Goal: Entertainment & Leisure: Consume media (video, audio)

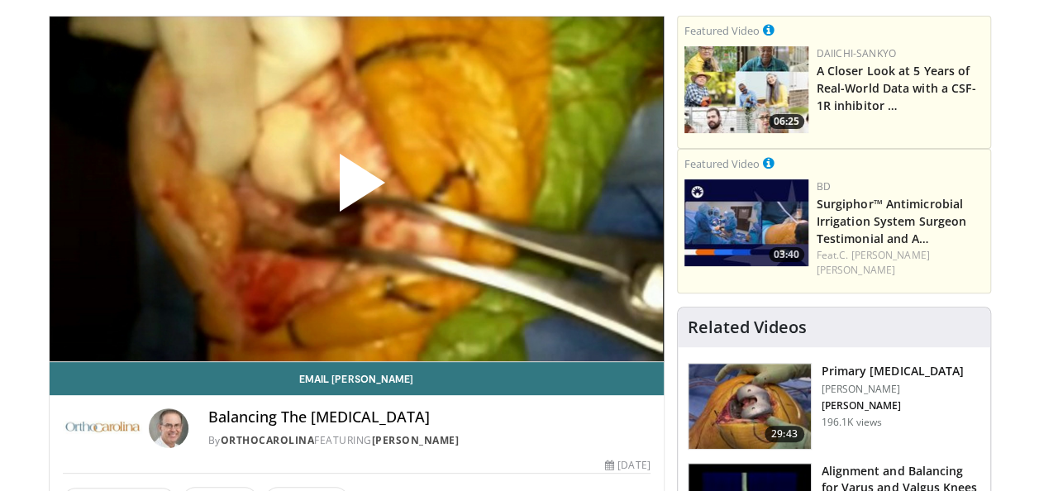
scroll to position [68, 0]
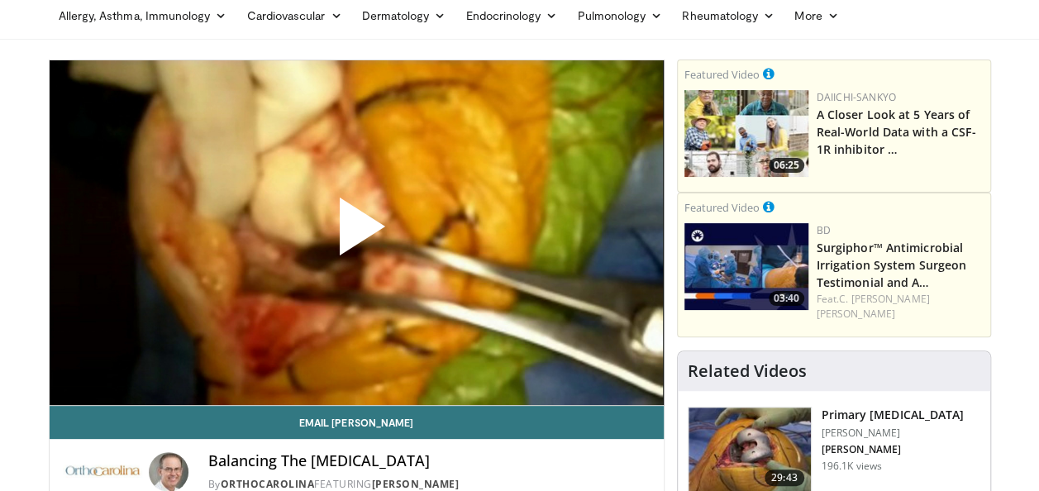
click at [356, 233] on span "Video Player" at bounding box center [356, 233] width 0 height 0
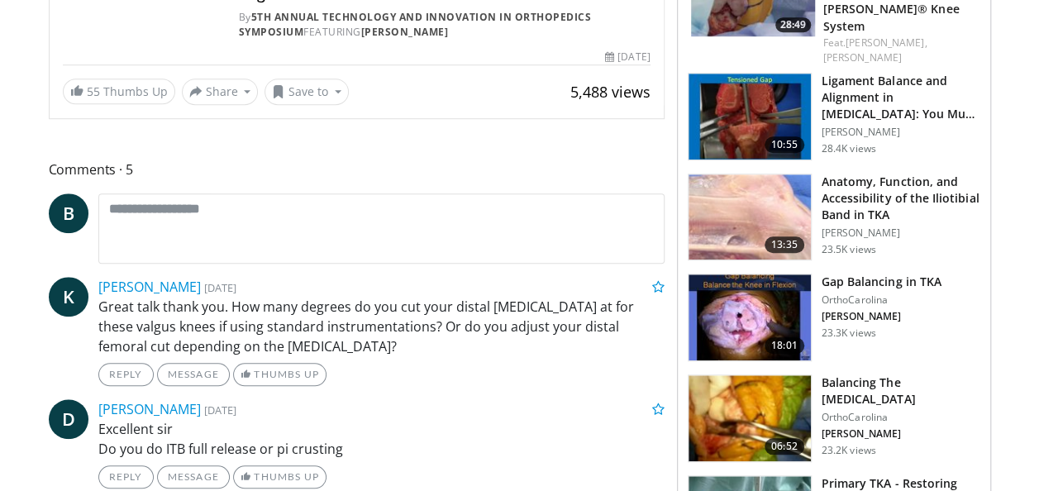
scroll to position [524, 0]
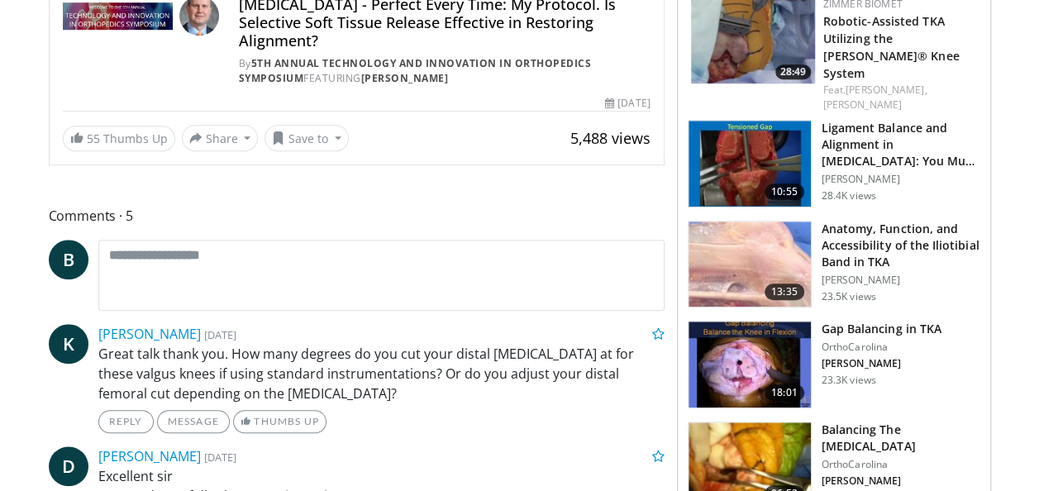
click at [743, 221] on img at bounding box center [749, 264] width 122 height 86
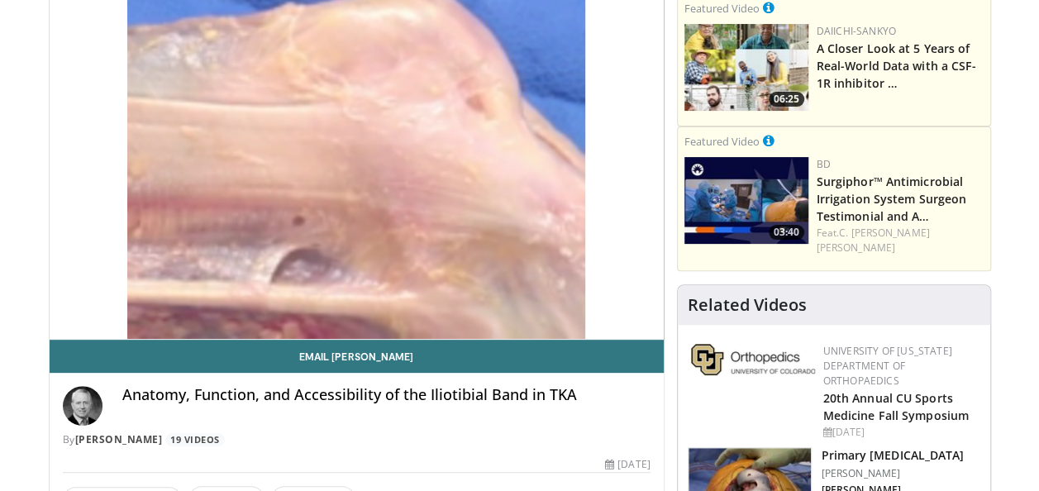
scroll to position [100, 0]
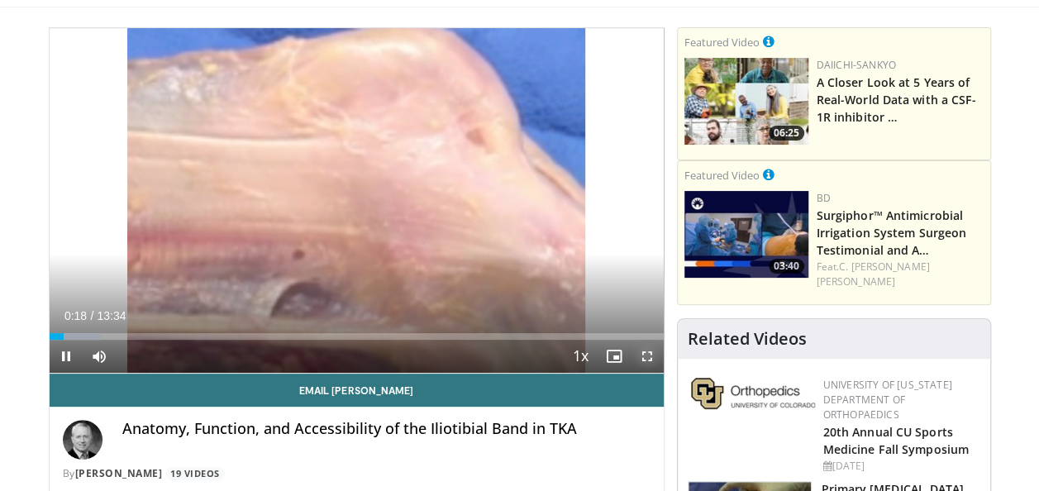
click at [645, 359] on span "Video Player" at bounding box center [647, 356] width 33 height 33
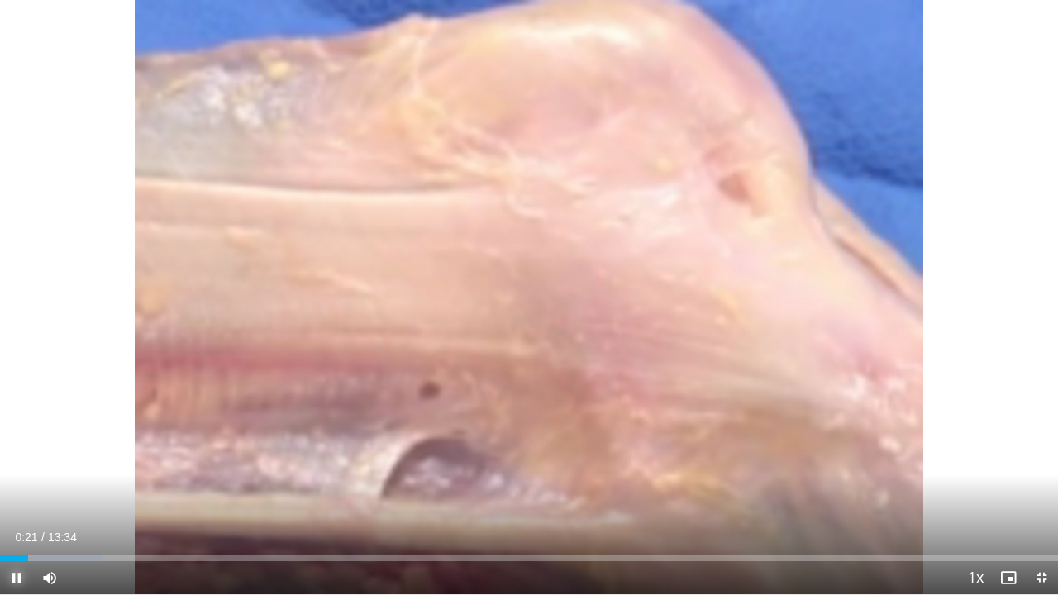
click at [15, 490] on span "Video Player" at bounding box center [16, 577] width 33 height 33
click at [20, 490] on span "Video Player" at bounding box center [16, 577] width 33 height 33
click at [26, 490] on span "Video Player" at bounding box center [16, 577] width 33 height 33
click at [21, 490] on span "Video Player" at bounding box center [16, 577] width 33 height 33
click at [30, 490] on span "Video Player" at bounding box center [16, 577] width 33 height 33
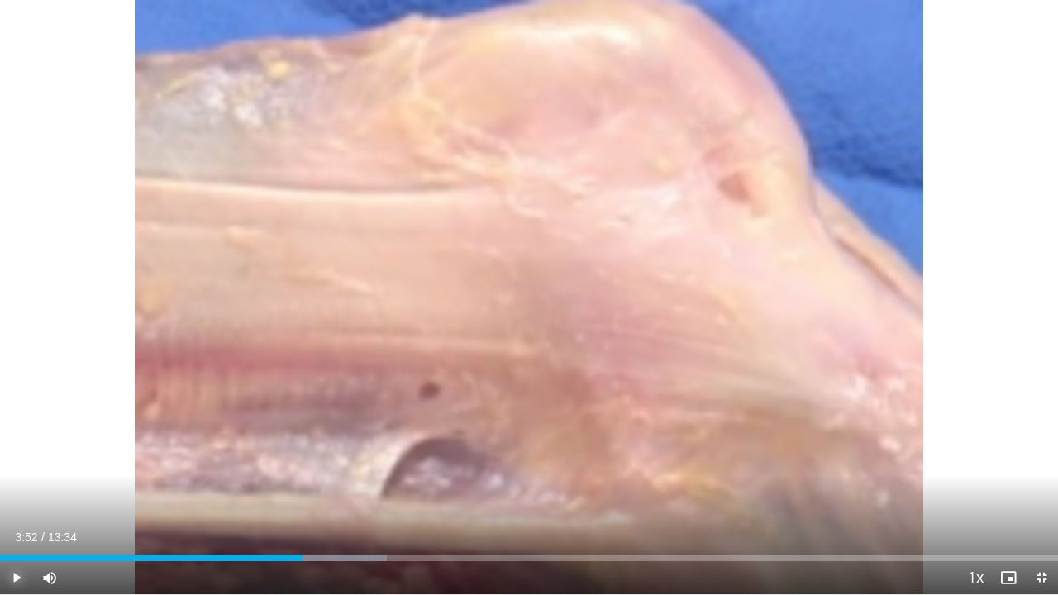
click at [14, 490] on span "Video Player" at bounding box center [16, 577] width 33 height 33
click at [10, 490] on span "Video Player" at bounding box center [16, 577] width 33 height 33
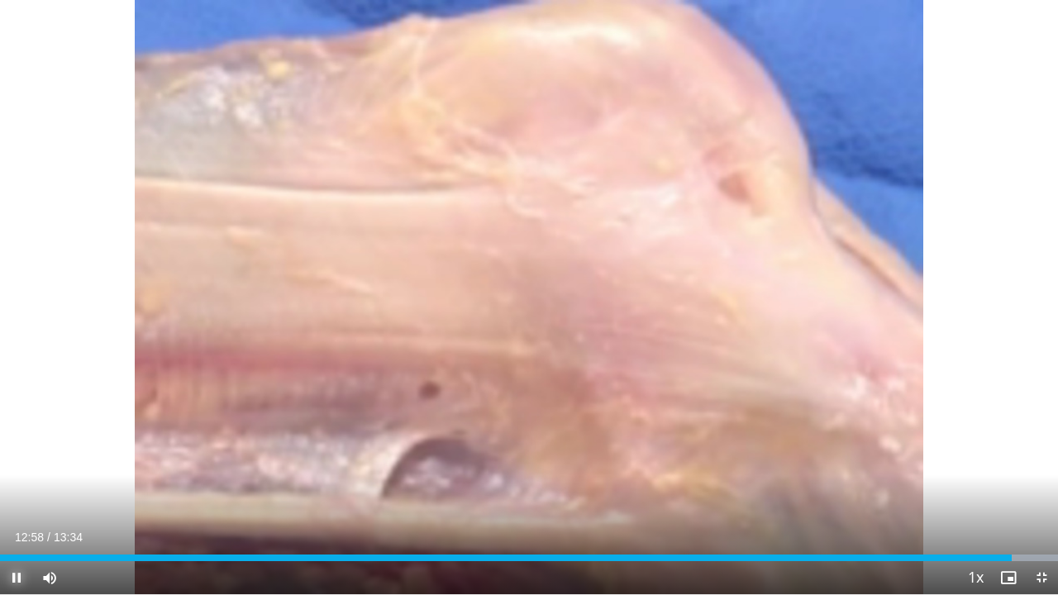
click at [18, 490] on span "Video Player" at bounding box center [16, 577] width 33 height 33
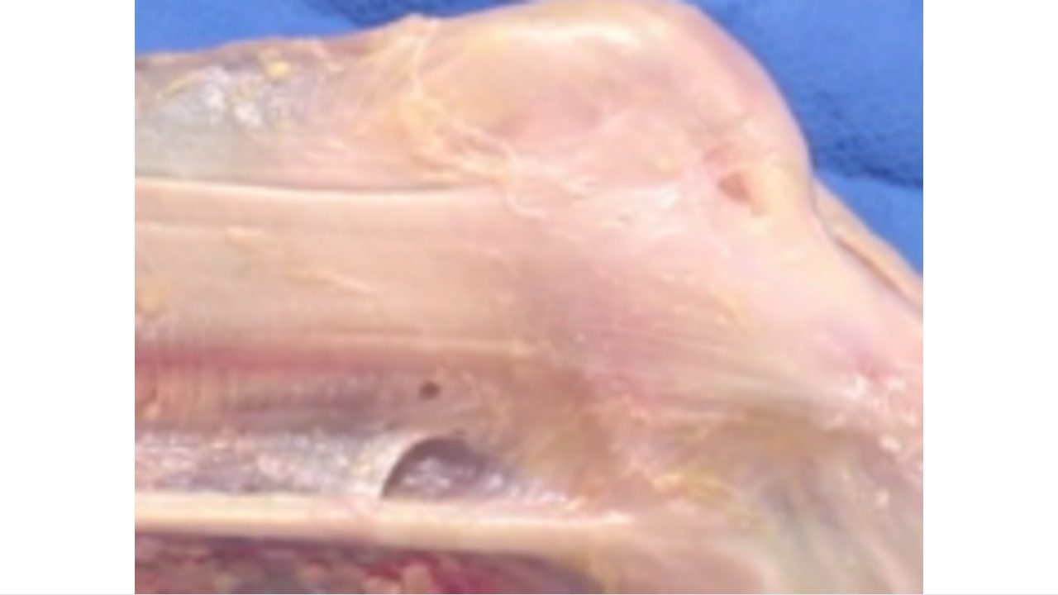
click at [18, 490] on div "10 seconds Tap to unmute" at bounding box center [529, 297] width 1058 height 594
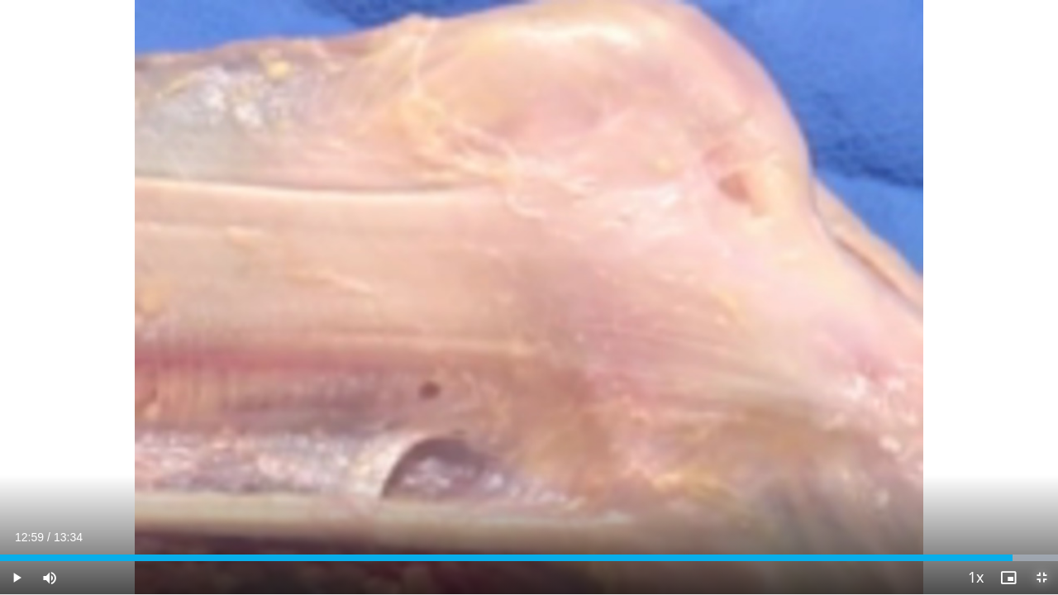
click at [1050, 490] on span "Video Player" at bounding box center [1041, 577] width 33 height 33
